Goal: Navigation & Orientation: Find specific page/section

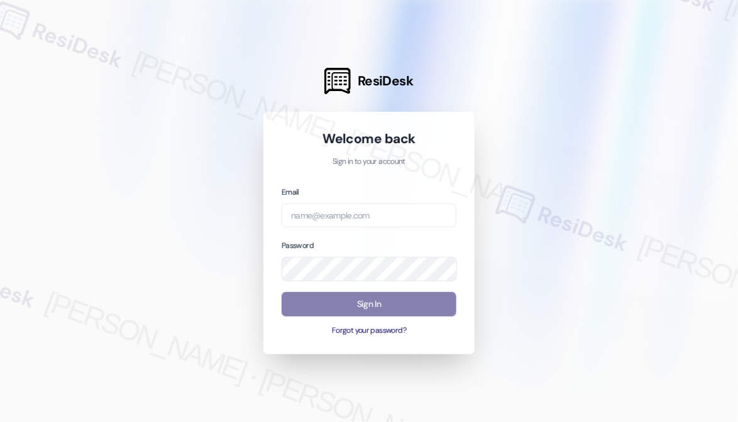
click at [352, 200] on div "Email" at bounding box center [369, 206] width 175 height 43
drag, startPoint x: 346, startPoint y: 229, endPoint x: 346, endPoint y: 221, distance: 7.6
click at [346, 221] on div "Email Password Sign In Forgot your password?" at bounding box center [369, 260] width 175 height 151
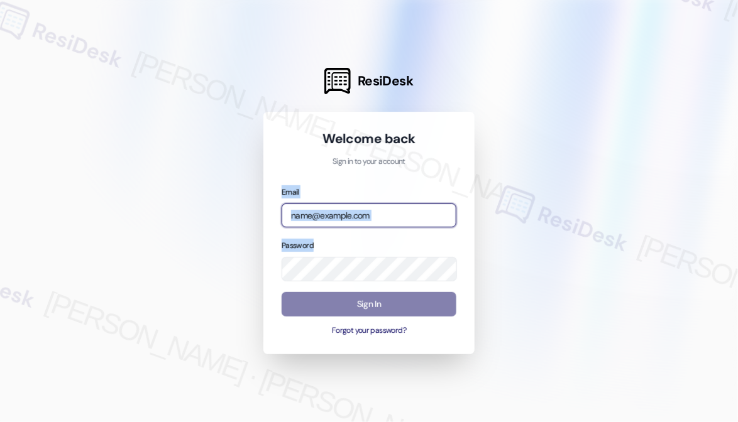
click at [346, 221] on input "email" at bounding box center [369, 216] width 175 height 25
type input "[EMAIL_ADDRESS][PERSON_NAME][PERSON_NAME][DOMAIN_NAME]"
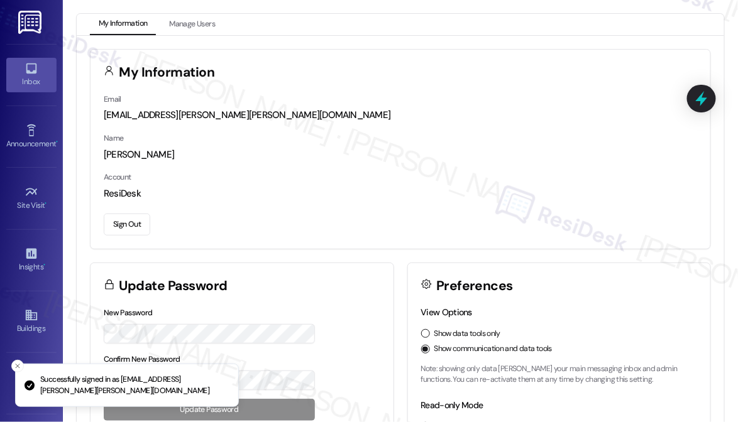
click at [41, 70] on link "Inbox" at bounding box center [31, 75] width 50 height 34
